Goal: Entertainment & Leisure: Browse casually

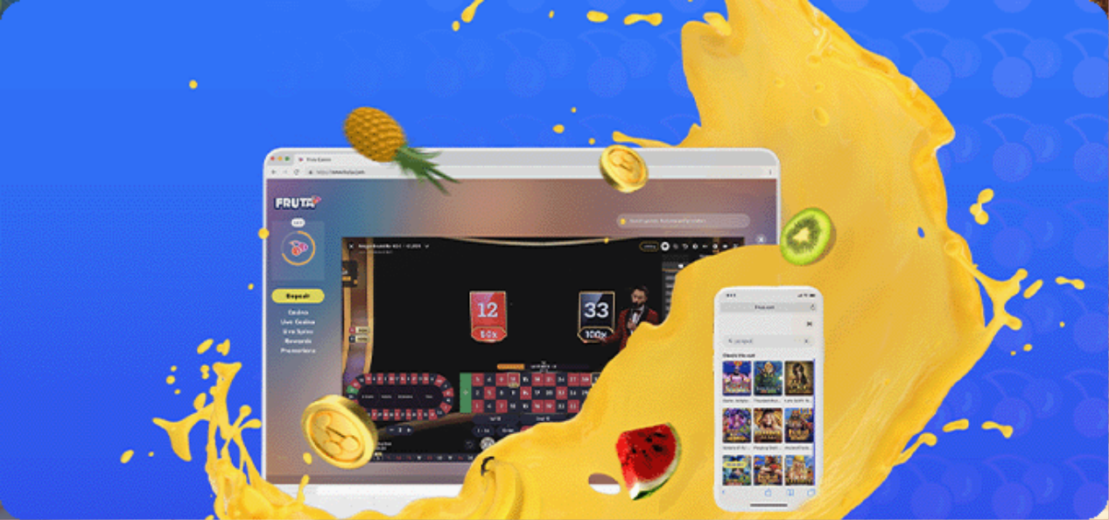
click at [121, 70] on span "Kirjaudu" at bounding box center [121, 63] width 43 height 13
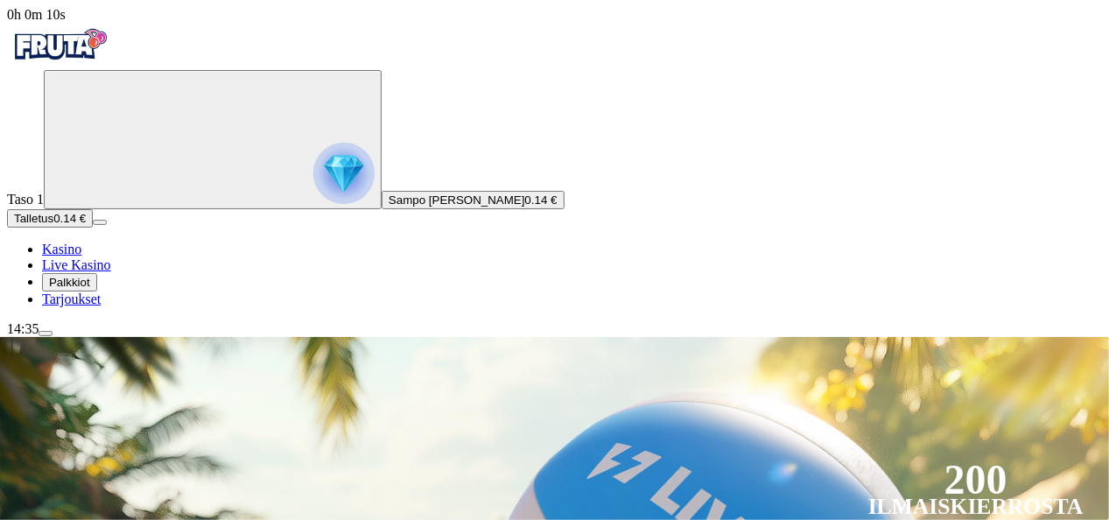
click at [46, 333] on span "menu icon" at bounding box center [46, 333] width 0 height 0
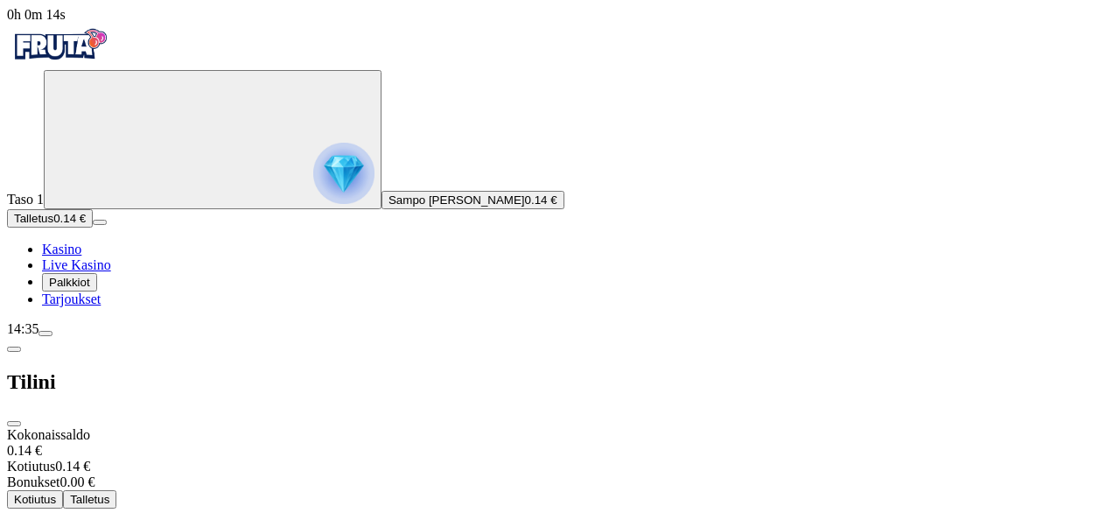
click at [100, 337] on div "14:35" at bounding box center [556, 329] width 1099 height 16
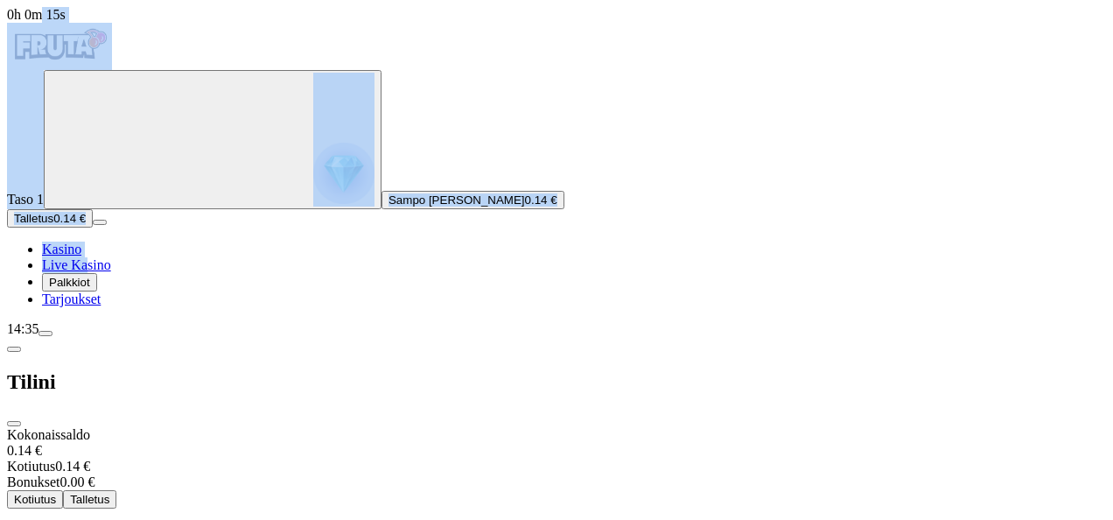
drag, startPoint x: 100, startPoint y: 492, endPoint x: 117, endPoint y: 439, distance: 56.2
click at [117, 439] on div "0h 0m 15s Taso 1 Sampo Aleksi [PERSON_NAME] 0.14 € Talletus 0.14 € Kasino Live …" at bounding box center [556, 363] width 1099 height 713
drag, startPoint x: 117, startPoint y: 439, endPoint x: 168, endPoint y: 497, distance: 77.6
click at [46, 333] on span "menu icon" at bounding box center [46, 333] width 0 height 0
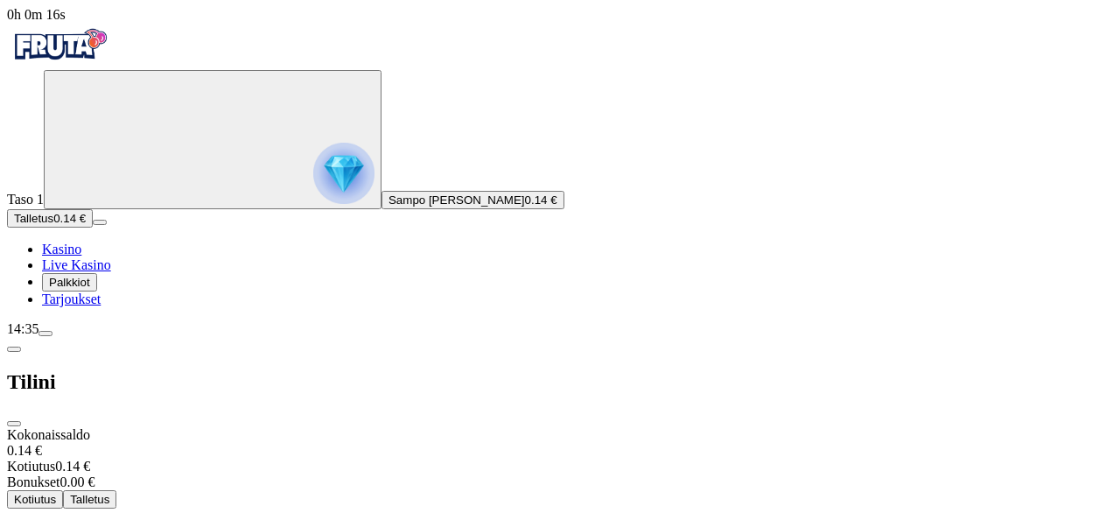
click at [129, 337] on div "14:35" at bounding box center [556, 329] width 1099 height 16
click at [117, 337] on div "14:35" at bounding box center [556, 329] width 1099 height 16
click at [66, 22] on span "0h 0m 22s" at bounding box center [36, 14] width 59 height 15
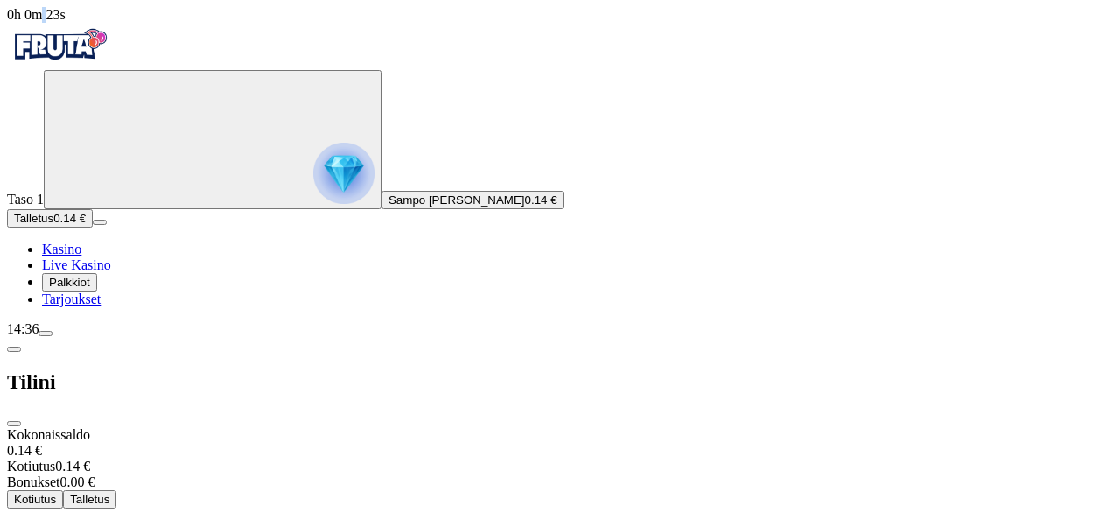
click at [66, 22] on span "0h 0m 23s" at bounding box center [36, 14] width 59 height 15
drag, startPoint x: 103, startPoint y: 488, endPoint x: 116, endPoint y: 495, distance: 14.6
click at [66, 22] on span "0h 0m 24s" at bounding box center [36, 14] width 59 height 15
drag, startPoint x: 116, startPoint y: 495, endPoint x: 144, endPoint y: 500, distance: 28.3
click at [53, 336] on button "menu" at bounding box center [46, 333] width 14 height 5
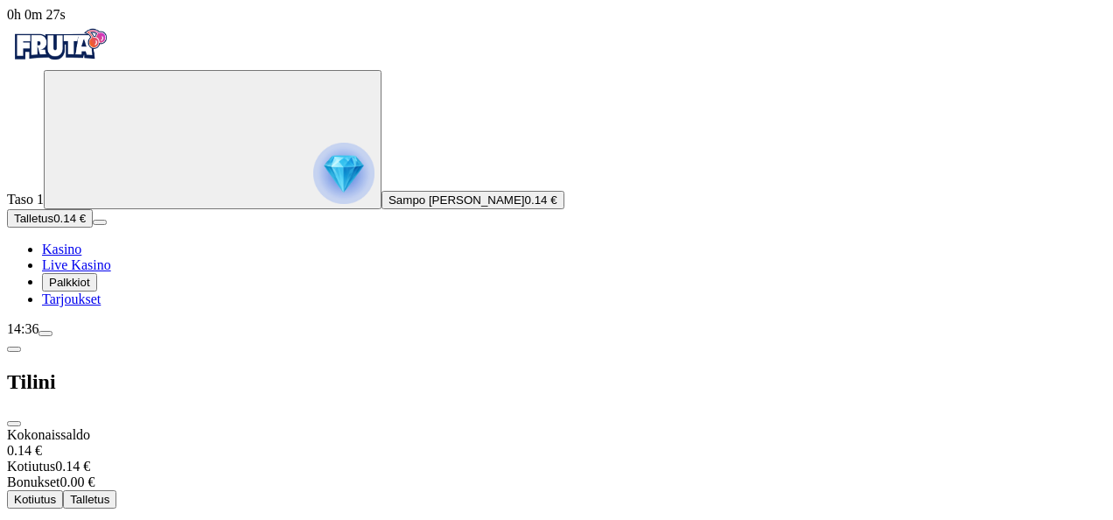
click at [14, 424] on span "close icon" at bounding box center [14, 424] width 0 height 0
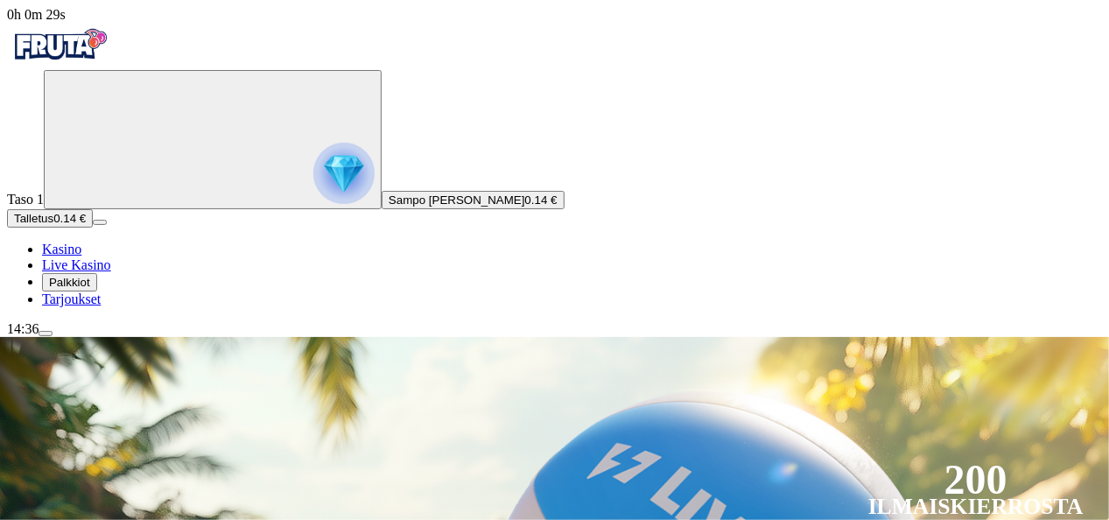
click at [66, 22] on span "0h 0m 29s" at bounding box center [36, 14] width 59 height 15
click at [46, 333] on span "menu icon" at bounding box center [46, 333] width 0 height 0
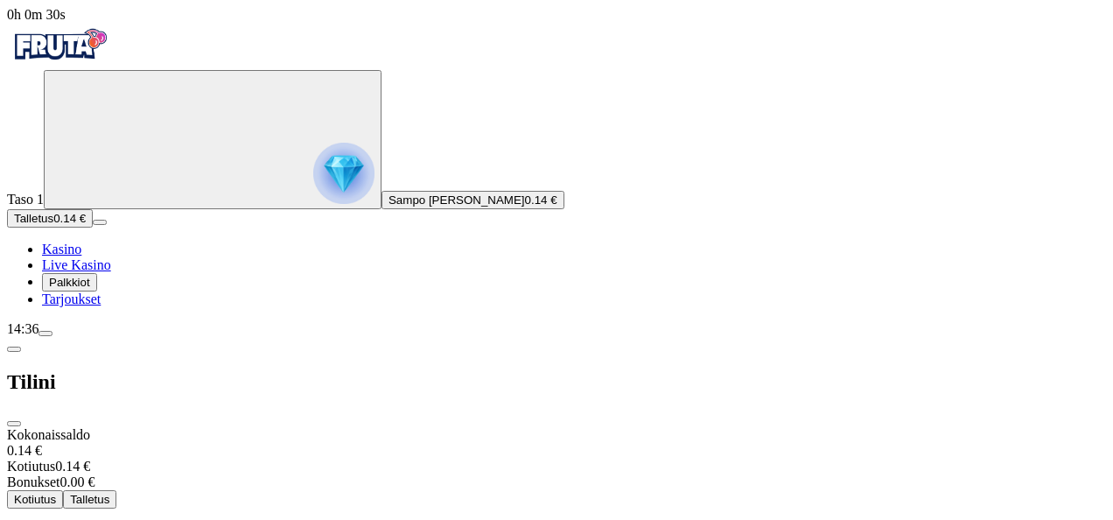
click at [114, 337] on div "14:36" at bounding box center [556, 329] width 1099 height 16
click at [107, 337] on div "14:36" at bounding box center [556, 329] width 1099 height 16
click at [81, 256] on span "Kasino" at bounding box center [61, 249] width 39 height 15
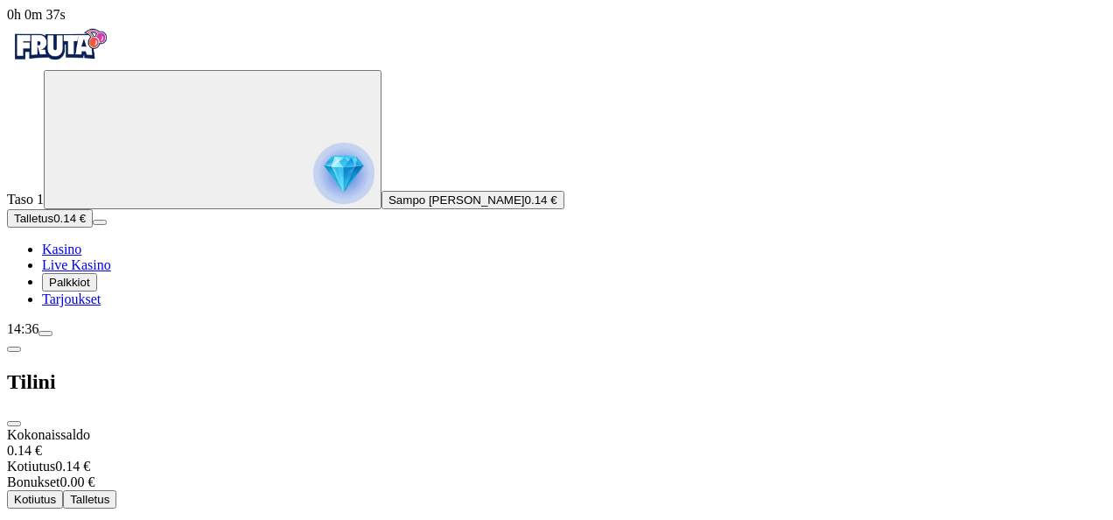
click at [14, 424] on span "close icon" at bounding box center [14, 424] width 0 height 0
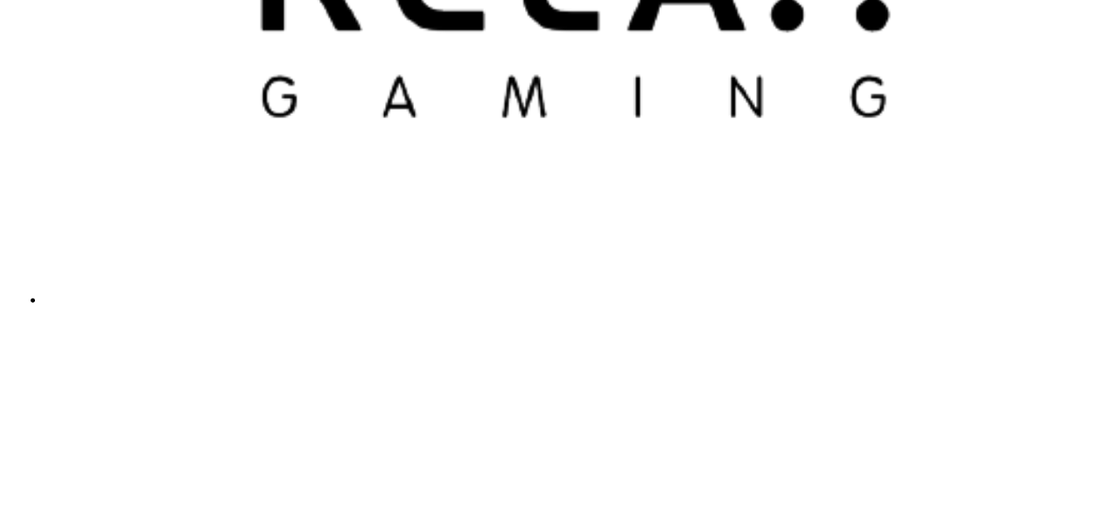
scroll to position [4436, 0]
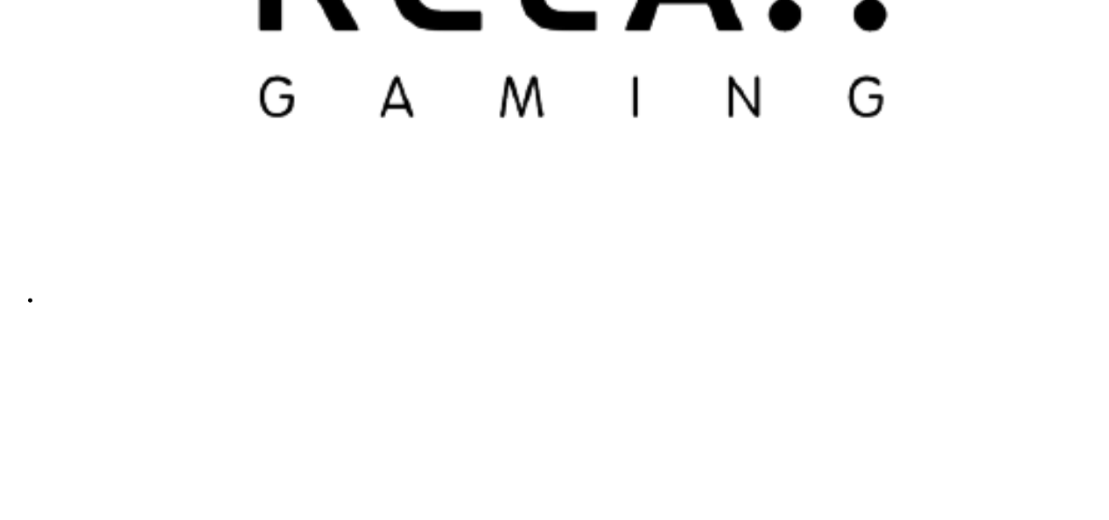
drag, startPoint x: 121, startPoint y: 491, endPoint x: 99, endPoint y: 480, distance: 24.7
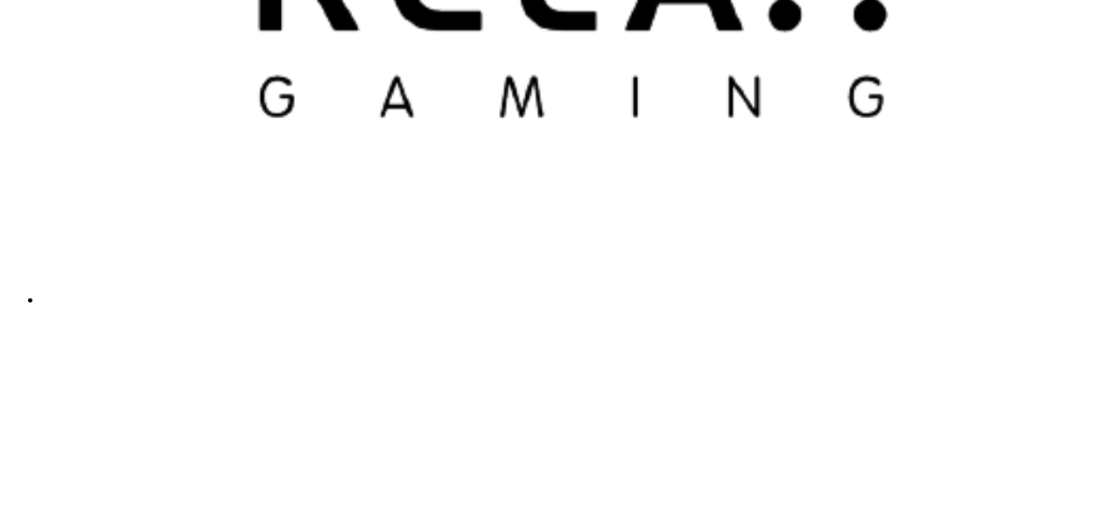
drag, startPoint x: 126, startPoint y: 485, endPoint x: 114, endPoint y: 485, distance: 12.3
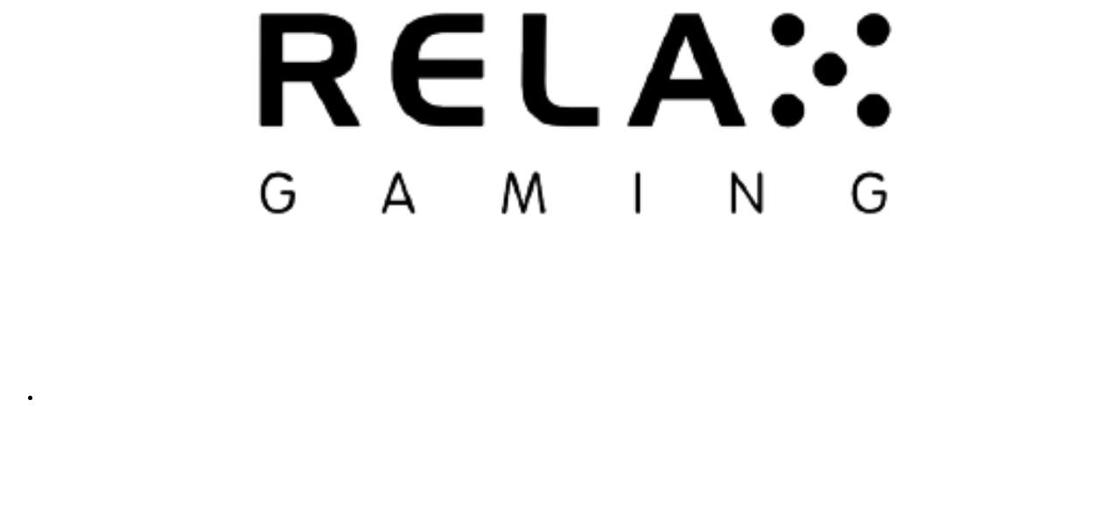
scroll to position [0, 0]
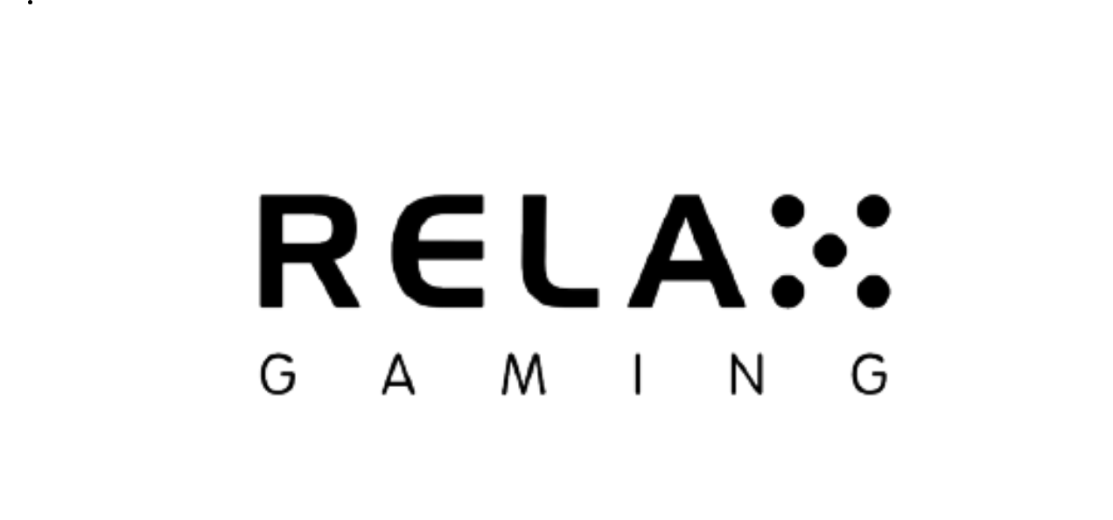
drag, startPoint x: 110, startPoint y: 490, endPoint x: 149, endPoint y: 411, distance: 88.5
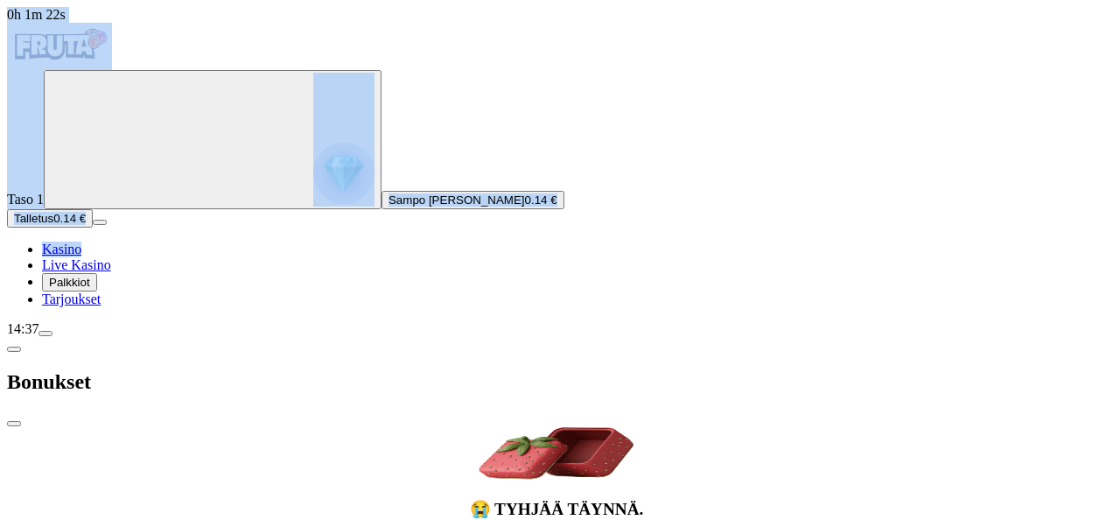
click at [14, 349] on span "chevron-left icon" at bounding box center [14, 349] width 0 height 0
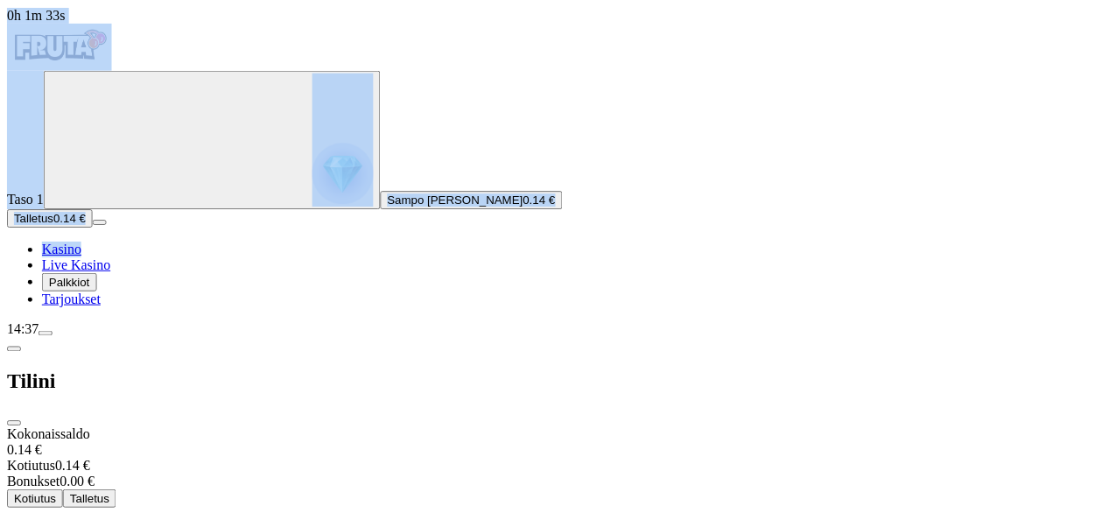
scroll to position [140, 0]
click at [46, 333] on span "menu icon" at bounding box center [46, 333] width 0 height 0
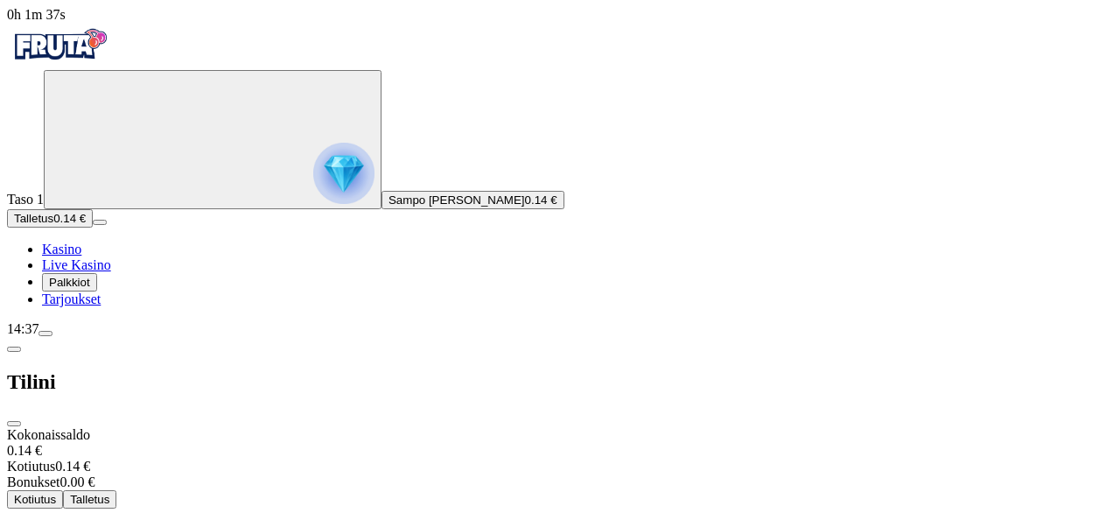
click at [126, 337] on div "14:37" at bounding box center [556, 329] width 1099 height 16
click at [66, 22] on span "0h 1m 38s" at bounding box center [36, 14] width 59 height 15
click at [95, 337] on div "14:37" at bounding box center [556, 329] width 1099 height 16
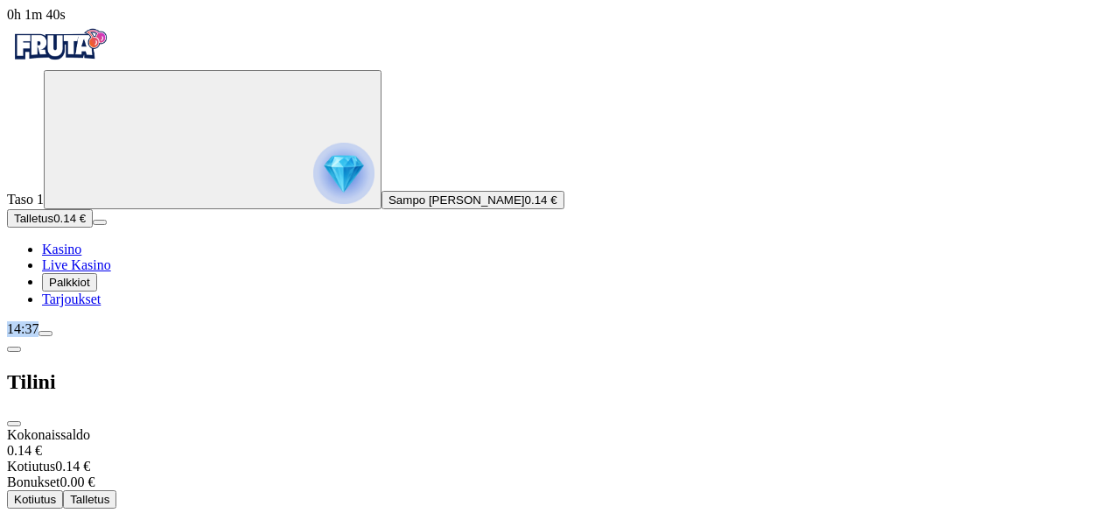
click at [95, 337] on div "14:37" at bounding box center [556, 329] width 1099 height 16
click at [81, 337] on div "14:37" at bounding box center [556, 329] width 1099 height 16
click at [46, 333] on span "menu icon" at bounding box center [46, 333] width 0 height 0
drag, startPoint x: 151, startPoint y: 488, endPoint x: 390, endPoint y: 44, distance: 505.2
click at [216, 410] on div "0h 1m 42s Taso 1 Sampo Aleksi [PERSON_NAME] 0.14 € Talletus 0.14 € Kasino Live …" at bounding box center [556, 363] width 1099 height 713
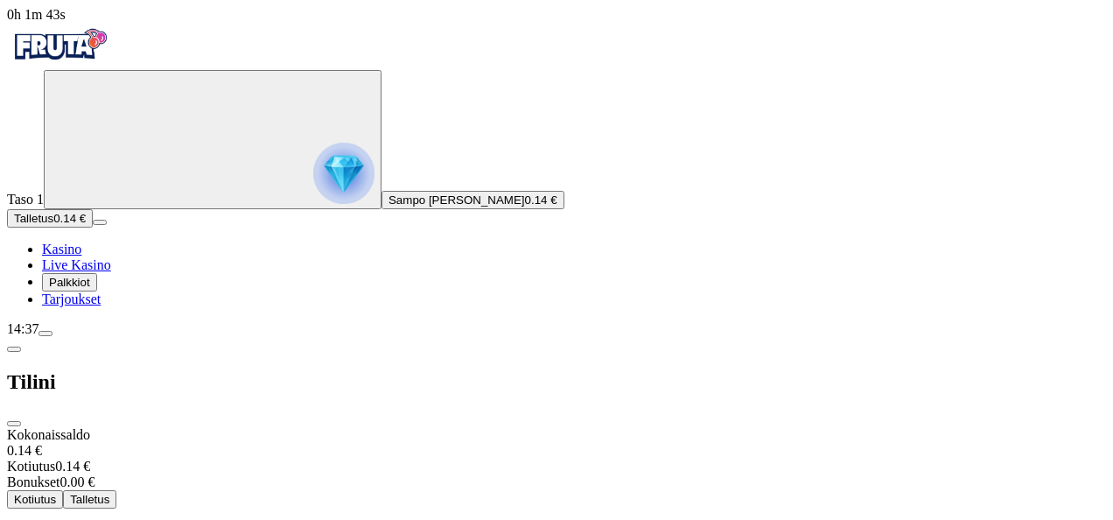
click at [14, 424] on span "close icon" at bounding box center [14, 424] width 0 height 0
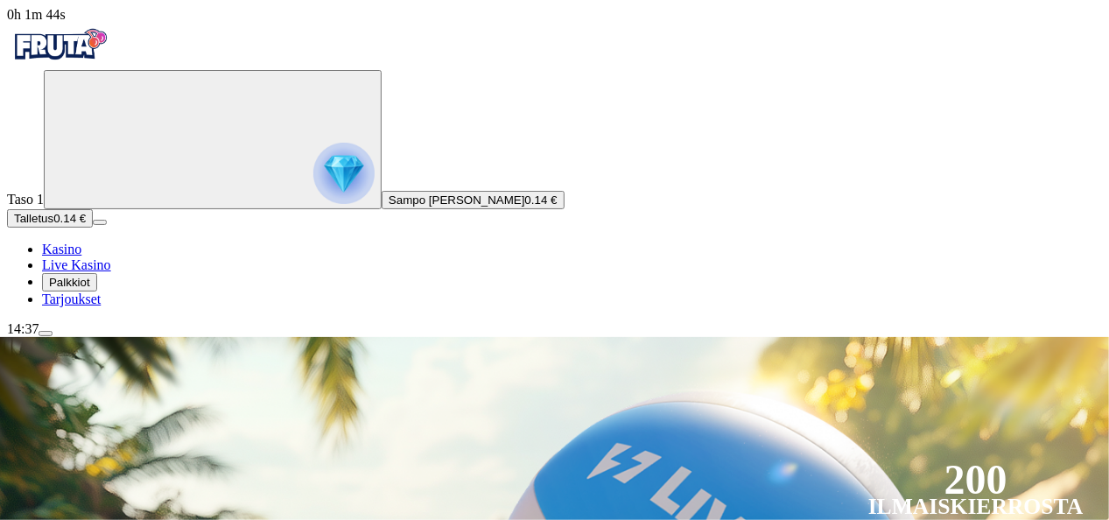
click at [96, 67] on img "Primary" at bounding box center [59, 45] width 105 height 44
click at [112, 50] on img "Primary" at bounding box center [59, 45] width 105 height 44
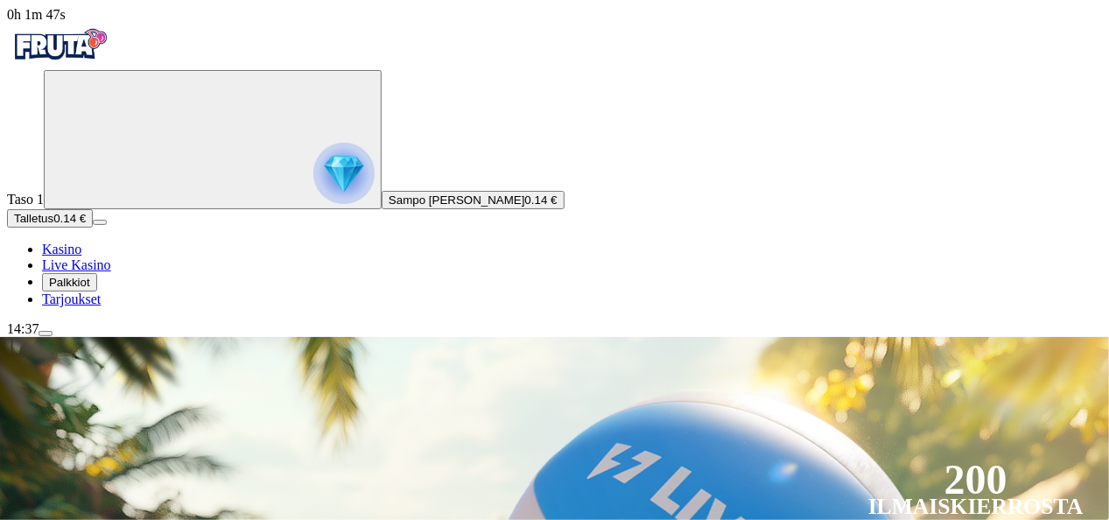
click at [112, 50] on img "Primary" at bounding box center [59, 45] width 105 height 44
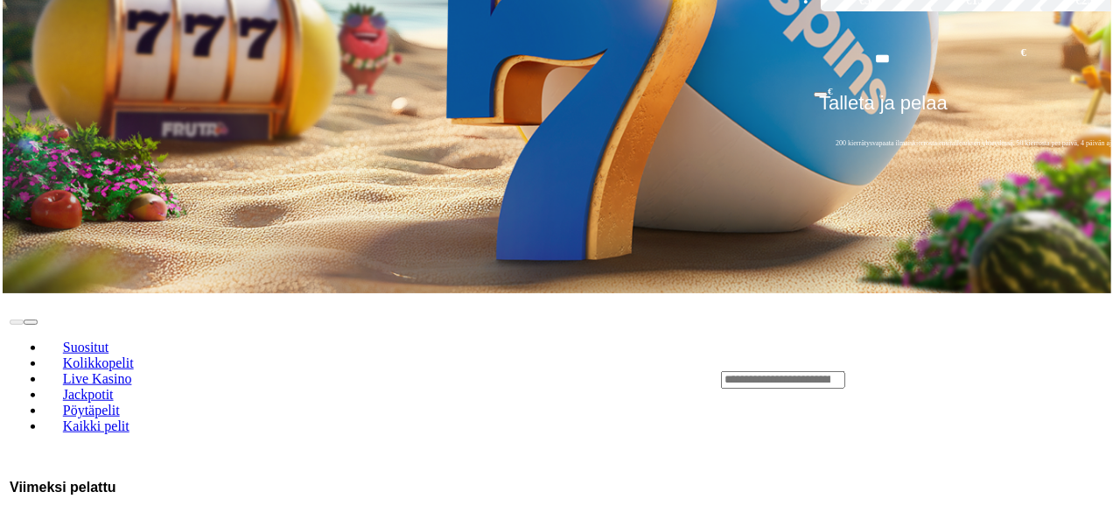
scroll to position [509, 0]
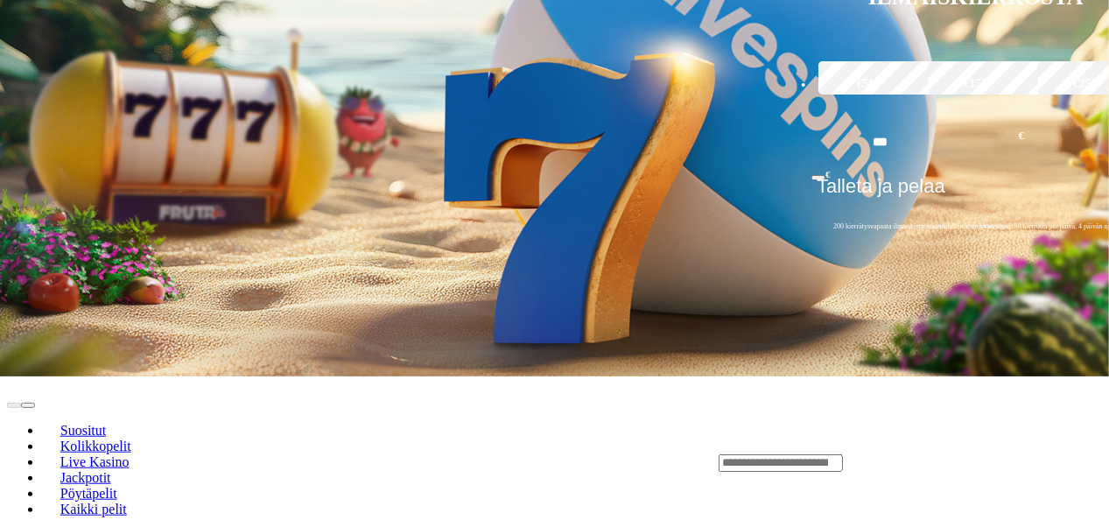
drag, startPoint x: 96, startPoint y: 492, endPoint x: 71, endPoint y: 489, distance: 25.5
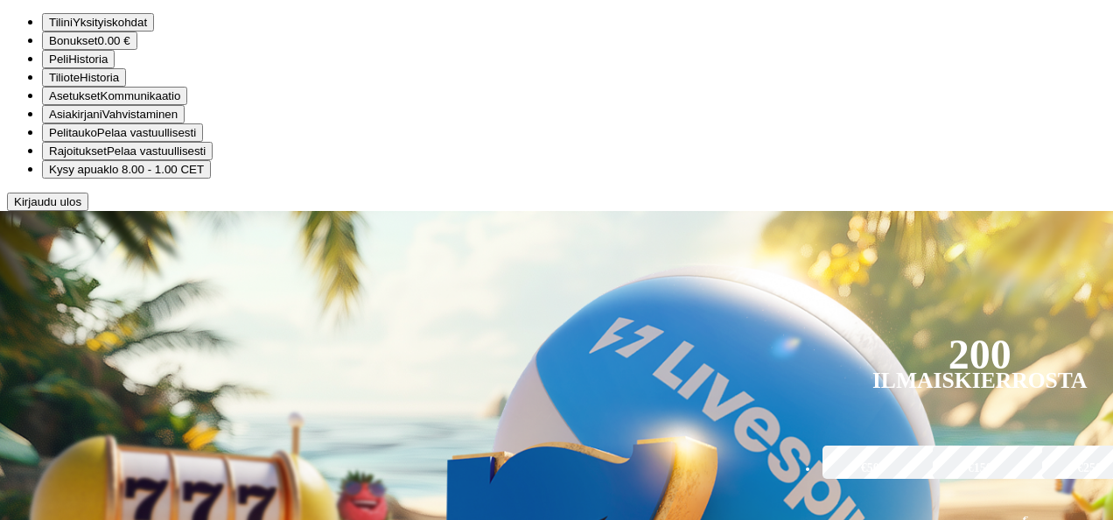
click at [154, 32] on button "Tilini Yksityiskohdat" at bounding box center [98, 22] width 112 height 18
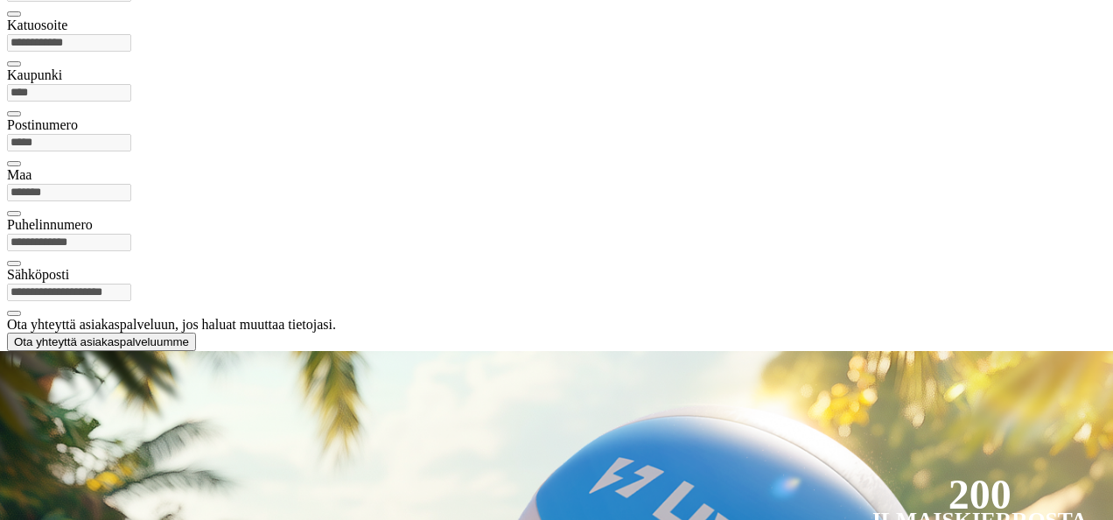
scroll to position [44, 0]
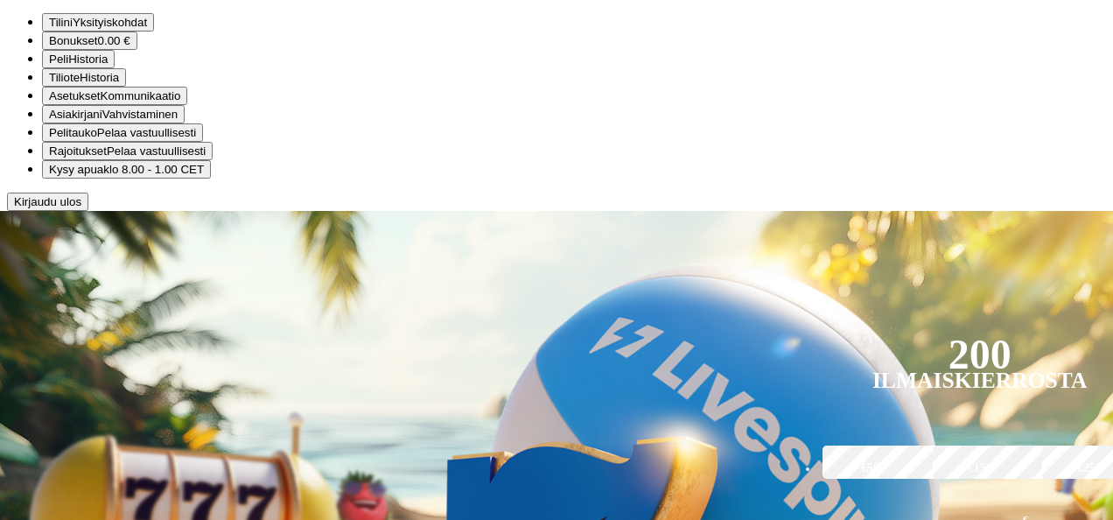
scroll to position [140, 0]
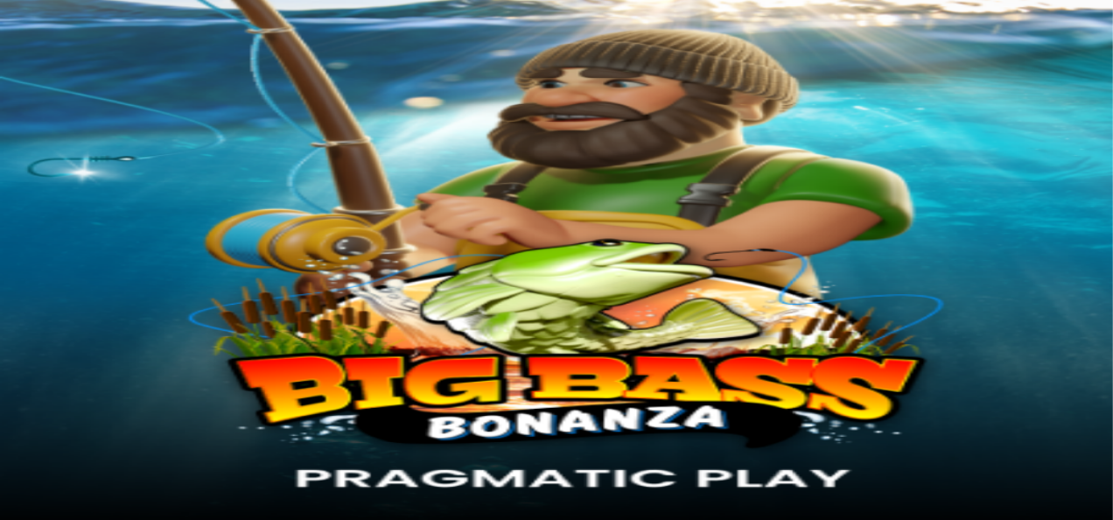
click at [81, 256] on span "Kasino" at bounding box center [61, 249] width 39 height 15
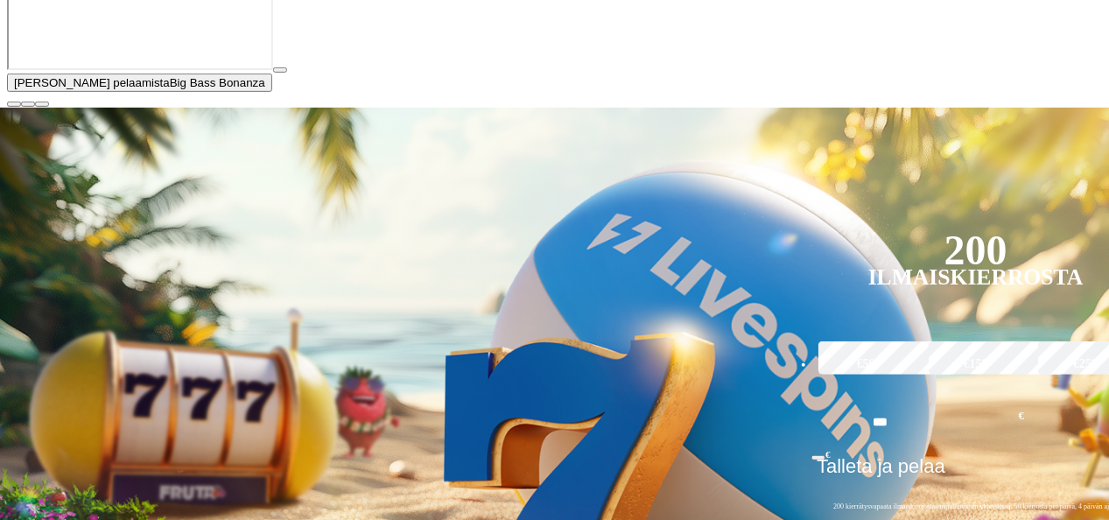
scroll to position [408, 0]
